Goal: Check status: Check status

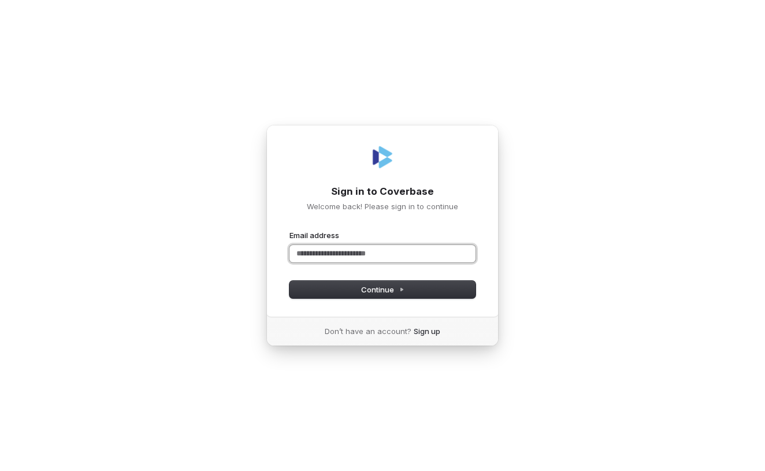
paste input "**********"
click at [289, 230] on button "submit" at bounding box center [289, 230] width 0 height 0
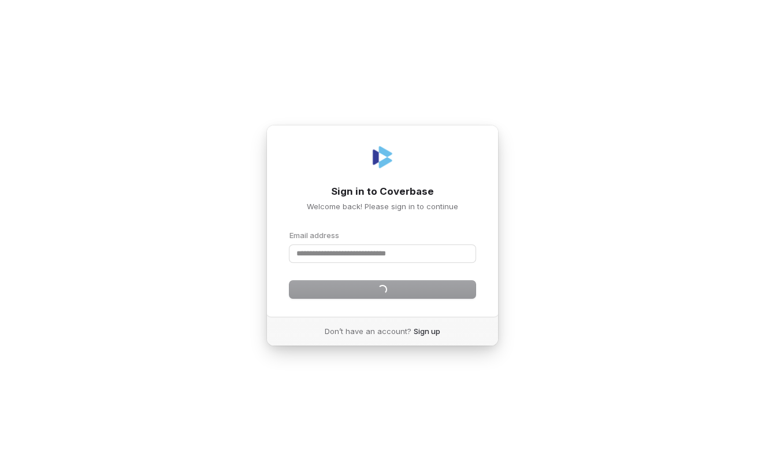
type input "**********"
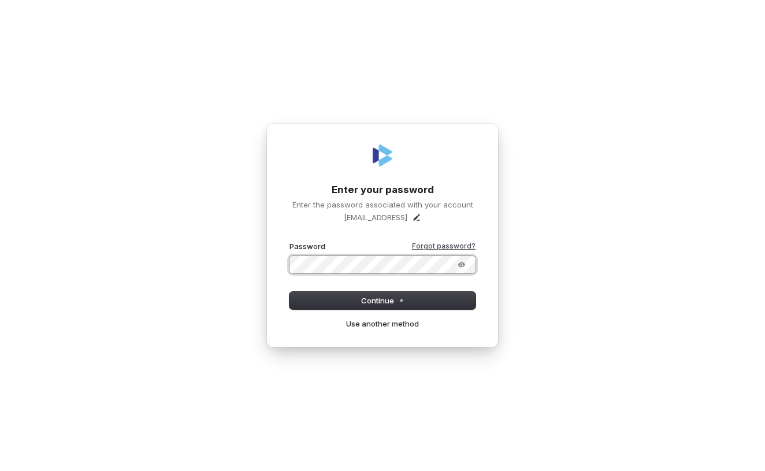
click at [289, 241] on button "submit" at bounding box center [289, 241] width 0 height 0
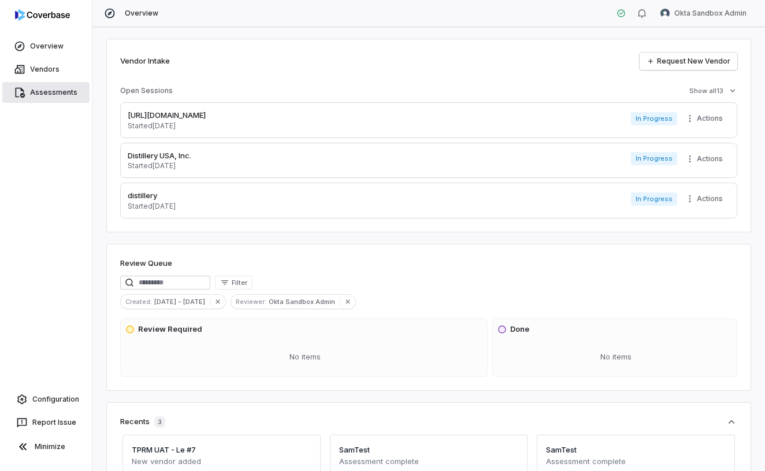
click at [62, 93] on span "Assessments" at bounding box center [53, 92] width 47 height 9
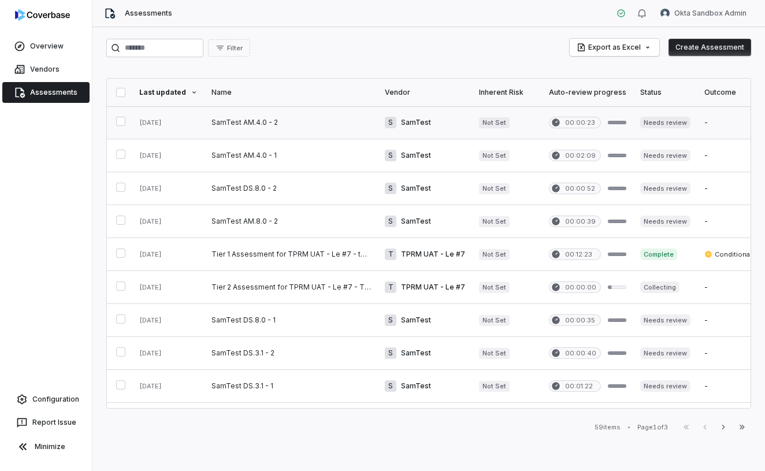
click at [328, 129] on link at bounding box center [291, 122] width 173 height 32
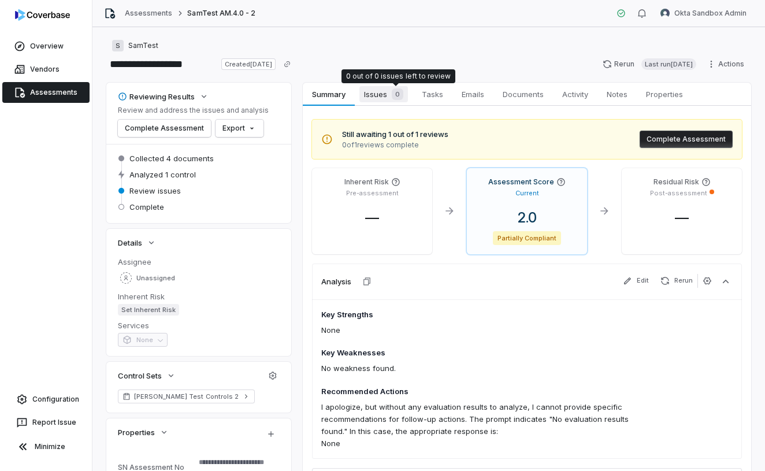
click at [388, 95] on div "0" at bounding box center [395, 94] width 16 height 12
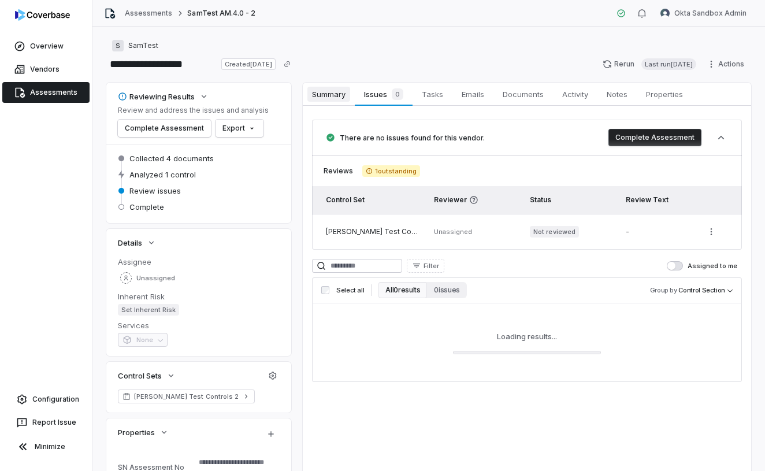
click at [332, 93] on span "Summary" at bounding box center [328, 94] width 43 height 15
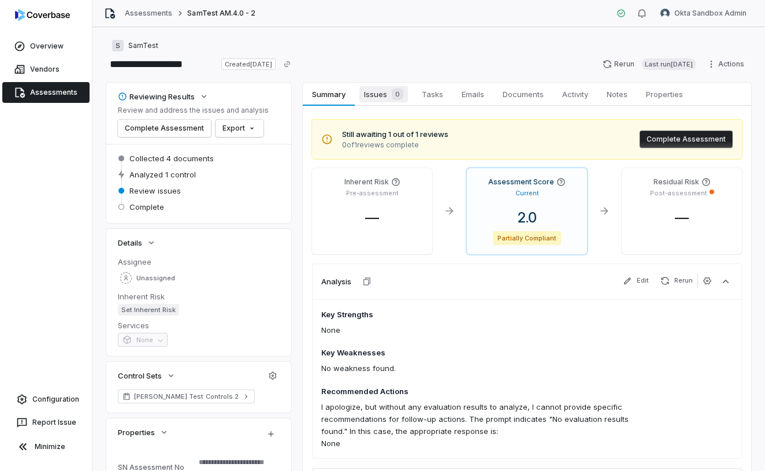
click at [382, 85] on link "Issues 0 Issues 0" at bounding box center [384, 94] width 58 height 23
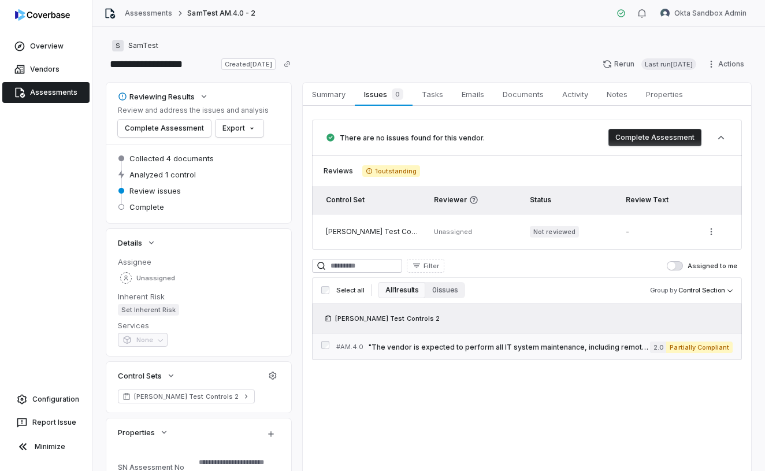
click at [443, 347] on span ""The vendor is expected to perform all IT system maintenance, including remote …" at bounding box center [509, 347] width 282 height 9
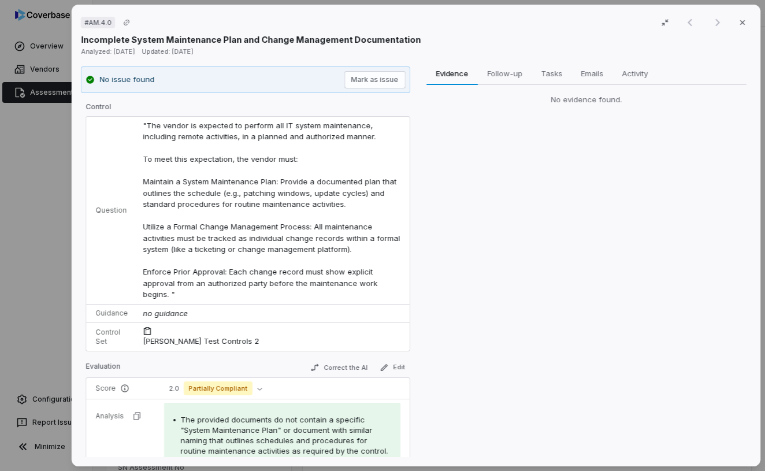
type textarea "*"
